Goal: Navigation & Orientation: Go to known website

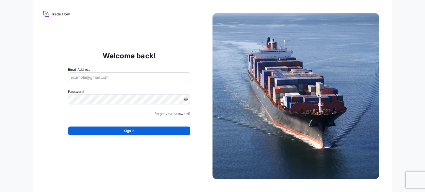
click at [96, 78] on input "Email Address" at bounding box center [129, 77] width 122 height 10
click at [76, 77] on input "Email Address" at bounding box center [129, 77] width 122 height 10
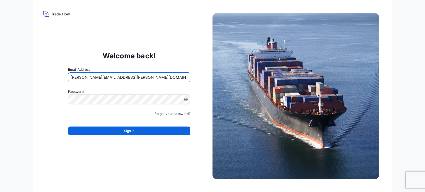
type input "[PERSON_NAME][EMAIL_ADDRESS][PERSON_NAME][DOMAIN_NAME]"
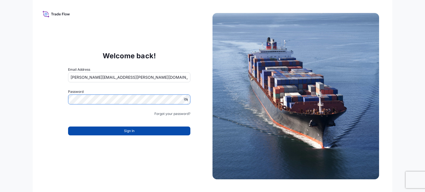
click at [129, 133] on span "Sign In" at bounding box center [129, 131] width 11 height 6
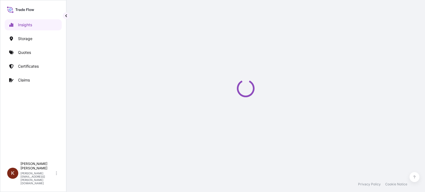
select select "2025"
